Goal: Obtain resource: Obtain resource

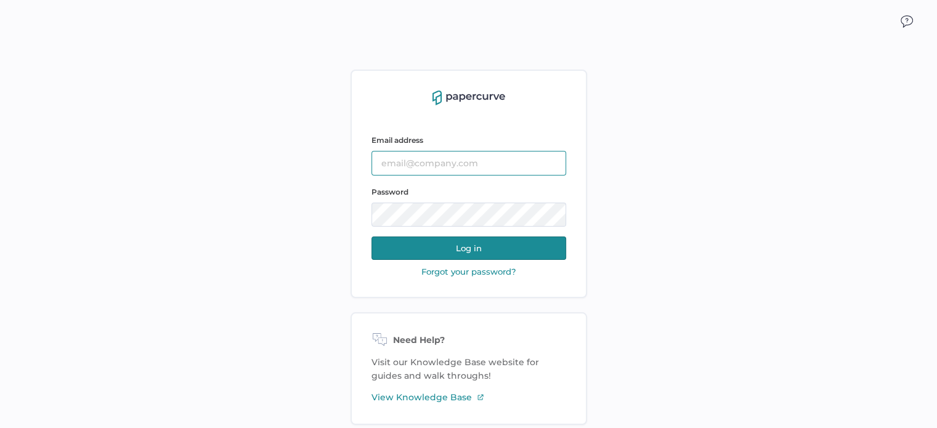
type input "[PERSON_NAME][EMAIL_ADDRESS][DOMAIN_NAME]"
click at [522, 243] on button "Log in" at bounding box center [468, 248] width 195 height 23
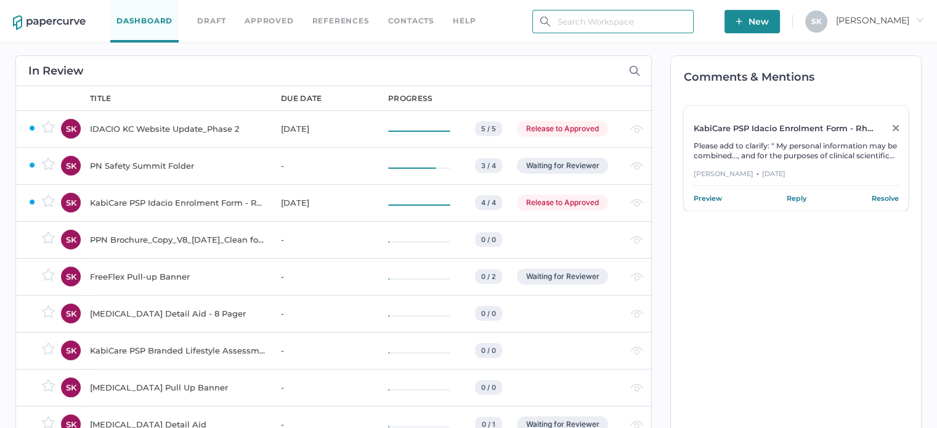
click at [598, 22] on input "text" at bounding box center [612, 21] width 161 height 23
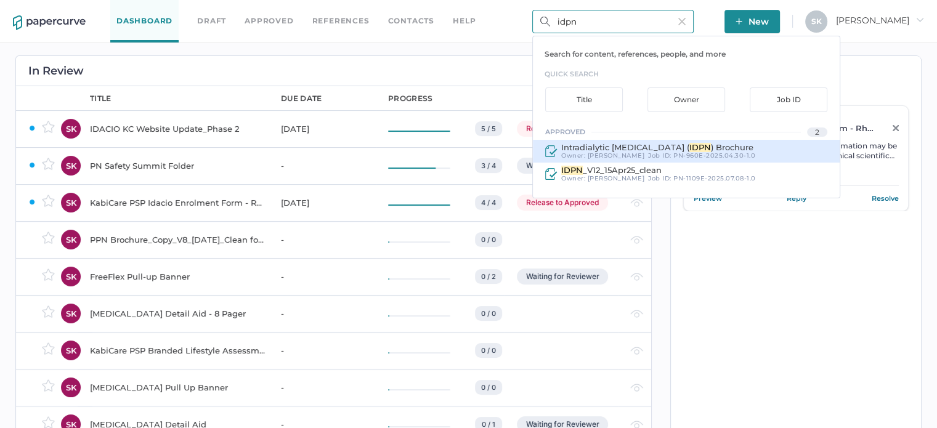
type input "idpn"
click at [641, 140] on div "Intradialytic Parenteral Nutrition ( IDPN ) Brochure Owner: Sarah Khouri Job ID…" at bounding box center [686, 151] width 307 height 23
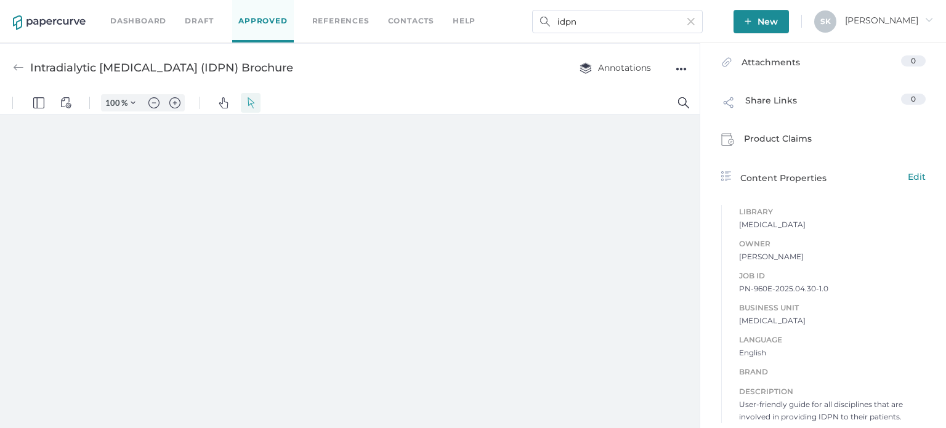
scroll to position [290, 0]
type input "181"
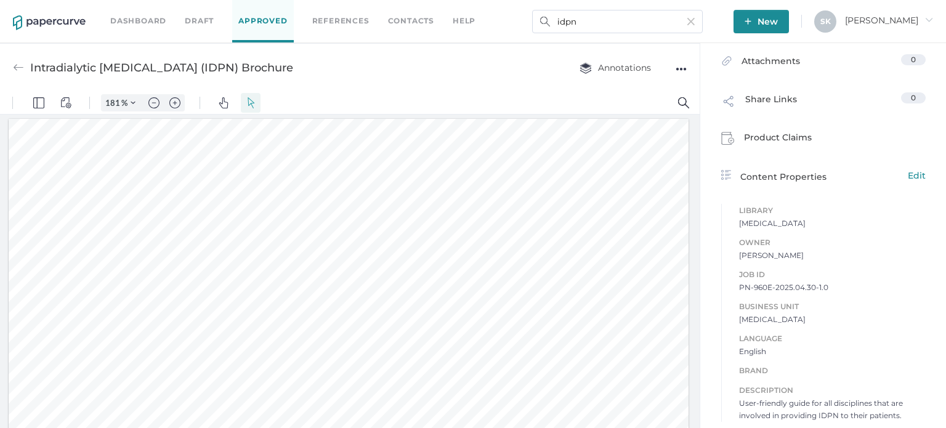
scroll to position [2, 0]
drag, startPoint x: 734, startPoint y: 286, endPoint x: 833, endPoint y: 288, distance: 98.6
click at [833, 288] on span "PN-960E-2025.04.30-1.0" at bounding box center [832, 287] width 187 height 12
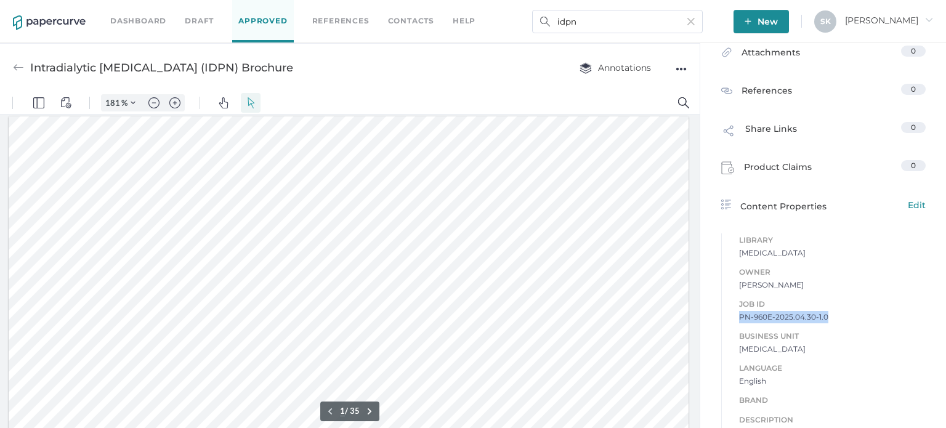
copy span "PN-960E-2025.04.30-1.0"
